Goal: Navigation & Orientation: Go to known website

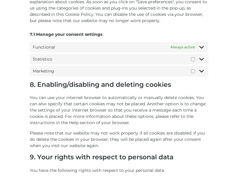
scroll to position [696, 0]
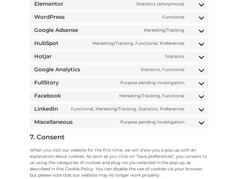
scroll to position [514, 0]
